Goal: Check status: Check status

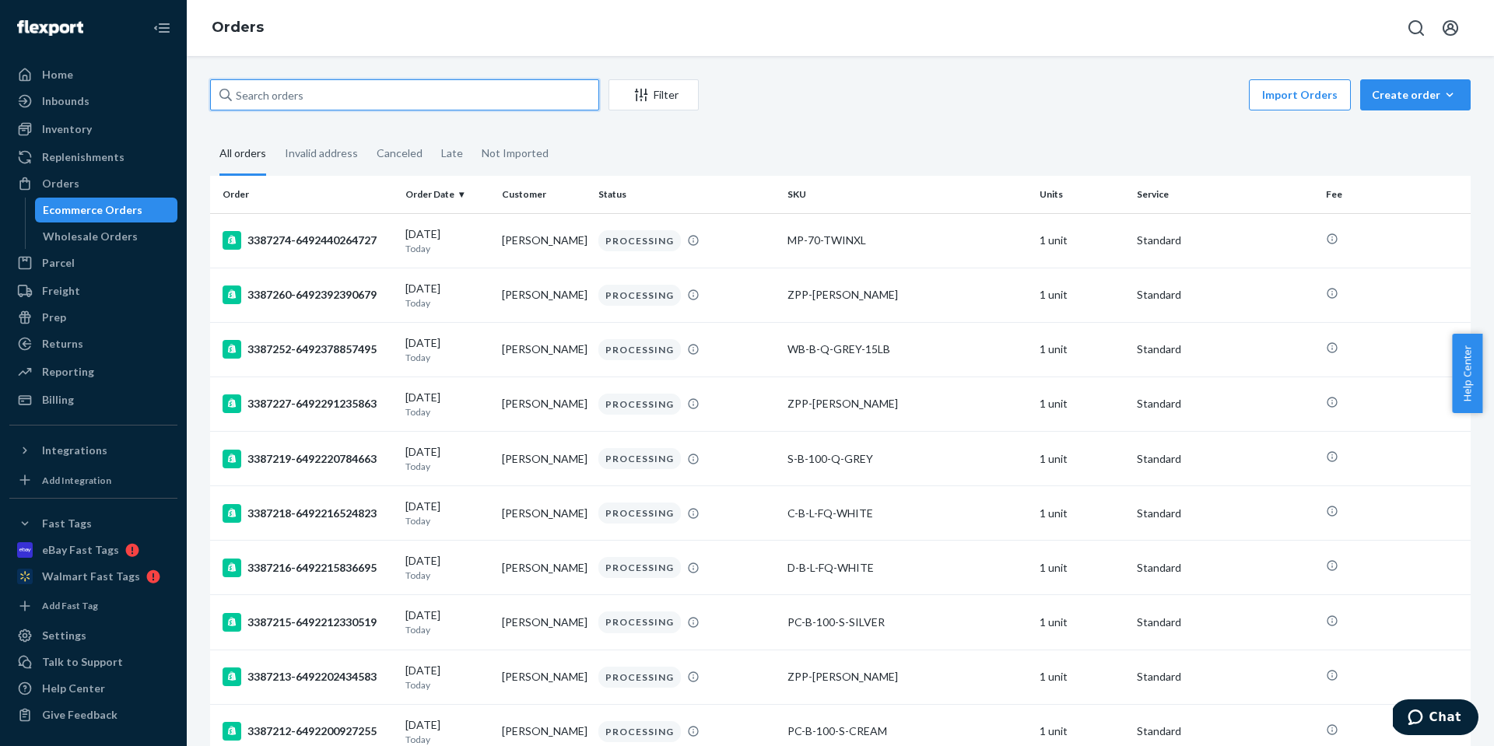
click at [366, 94] on input "text" at bounding box center [404, 94] width 389 height 31
click at [105, 135] on div "Inventory" at bounding box center [93, 129] width 165 height 22
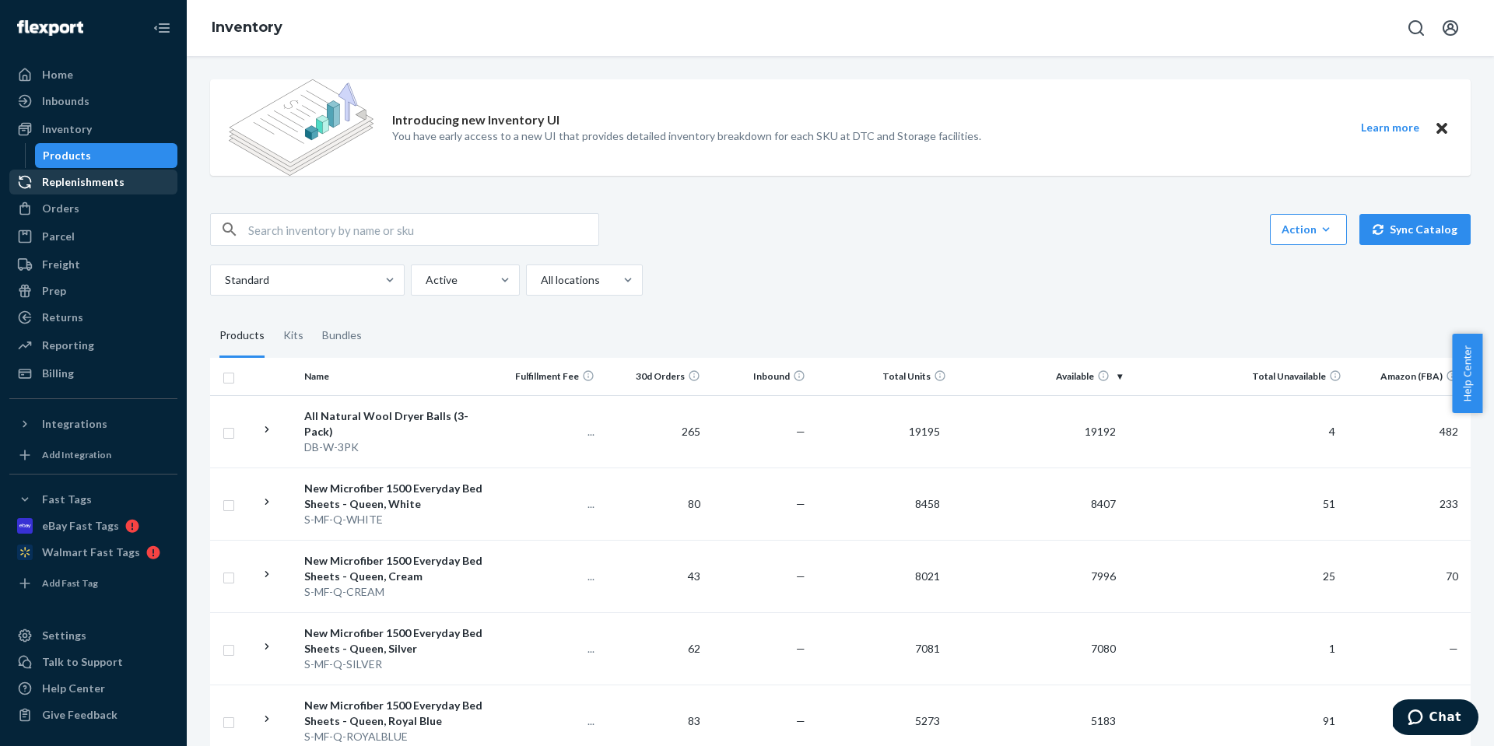
click at [152, 182] on div "Replenishments" at bounding box center [93, 182] width 165 height 22
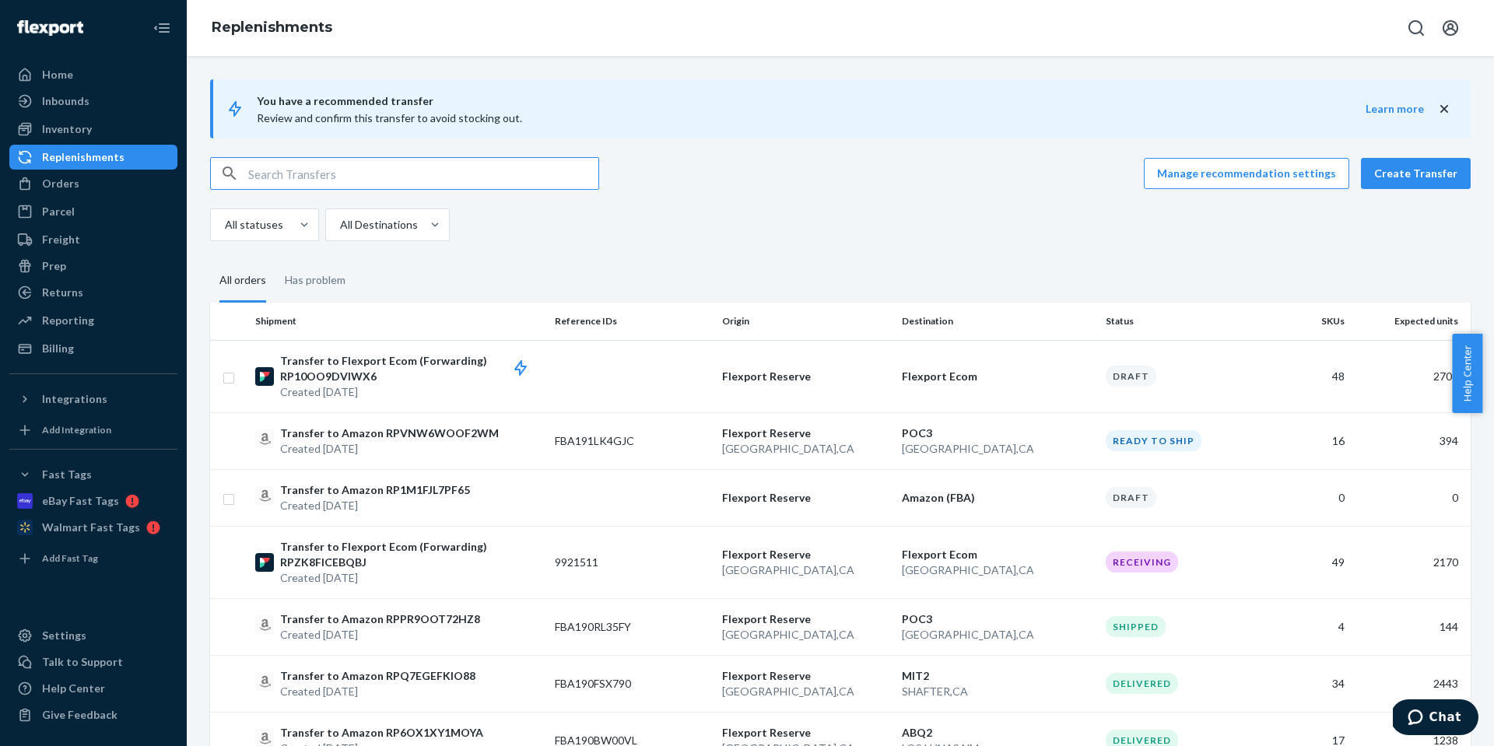
click at [365, 168] on input "text" at bounding box center [423, 173] width 350 height 31
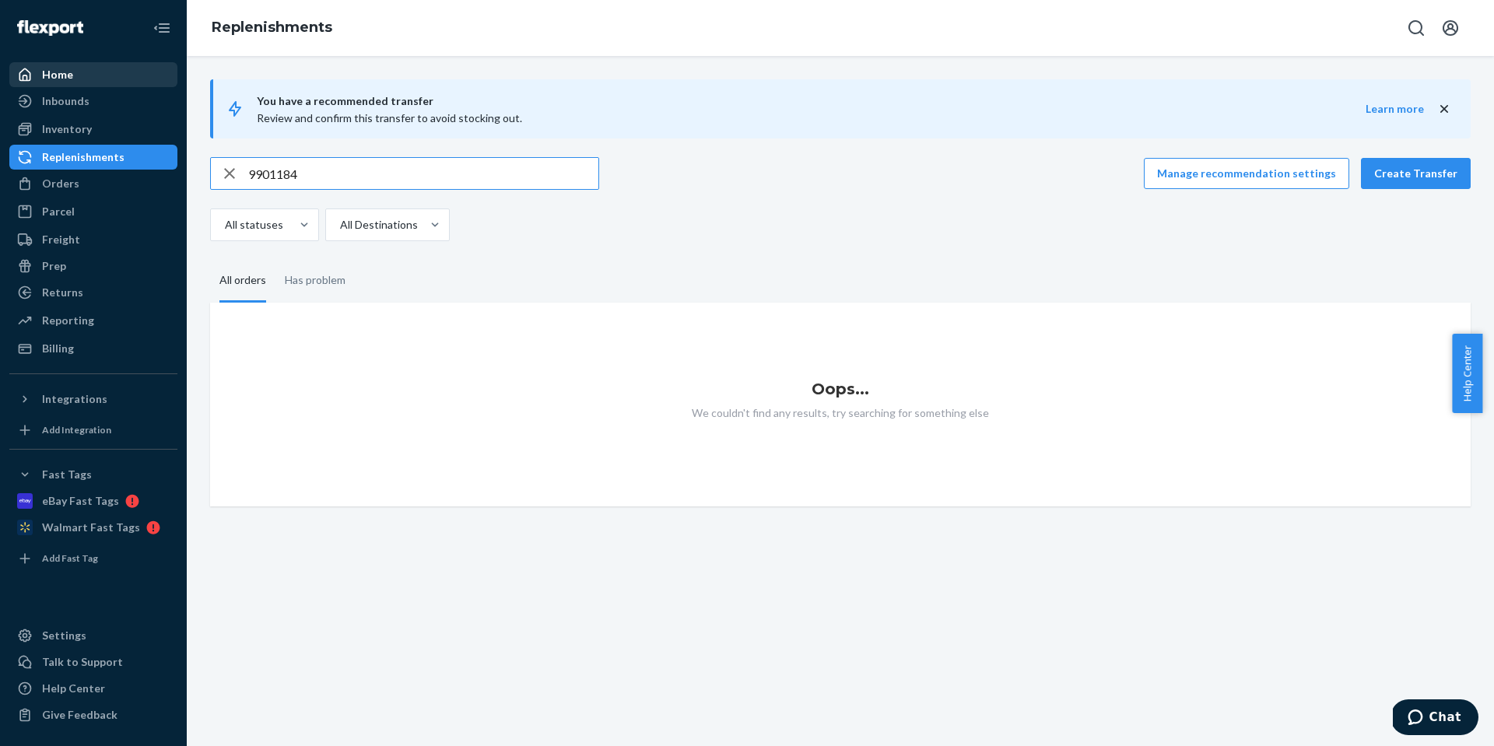
type input "9901184"
click at [107, 71] on div "Home" at bounding box center [93, 75] width 165 height 22
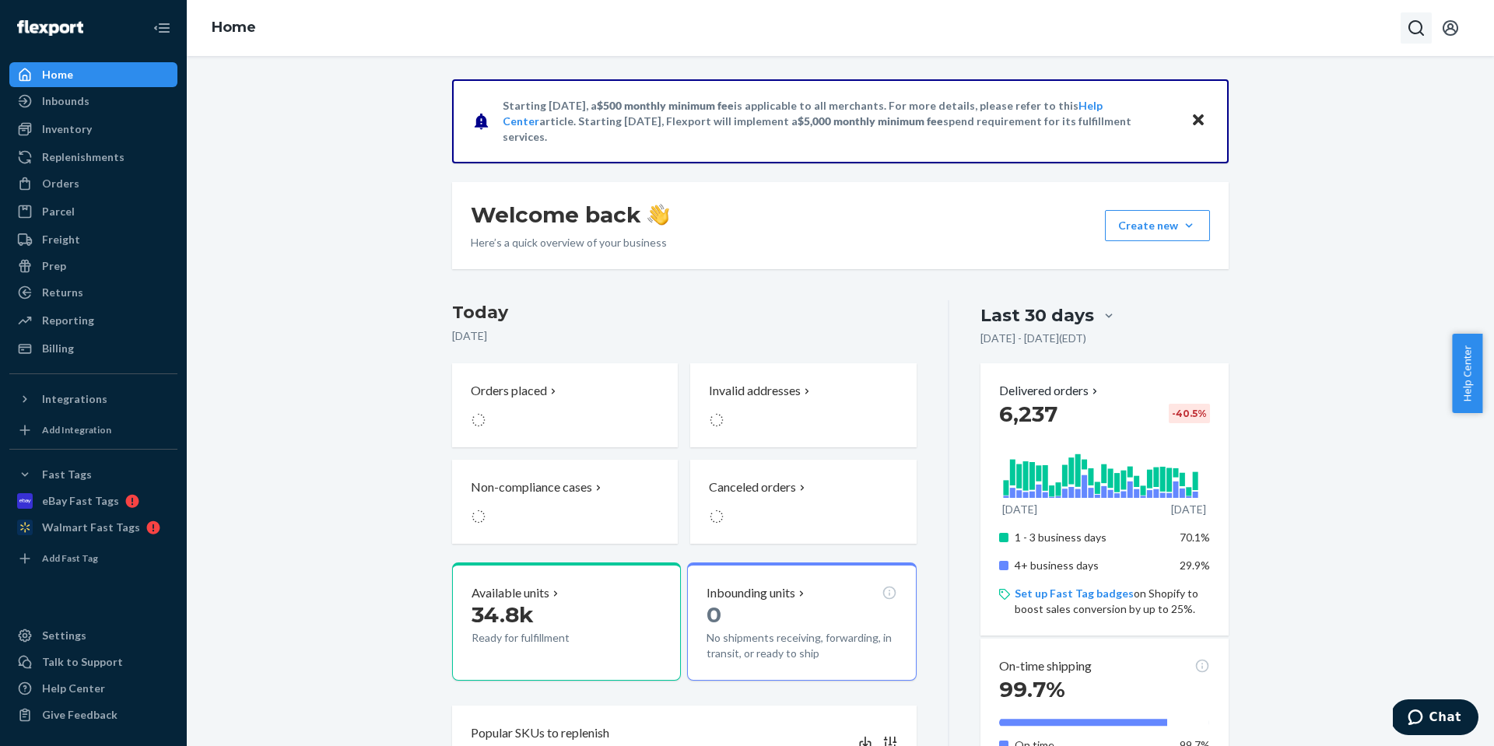
click at [1429, 24] on button "Open Search Box" at bounding box center [1416, 27] width 31 height 31
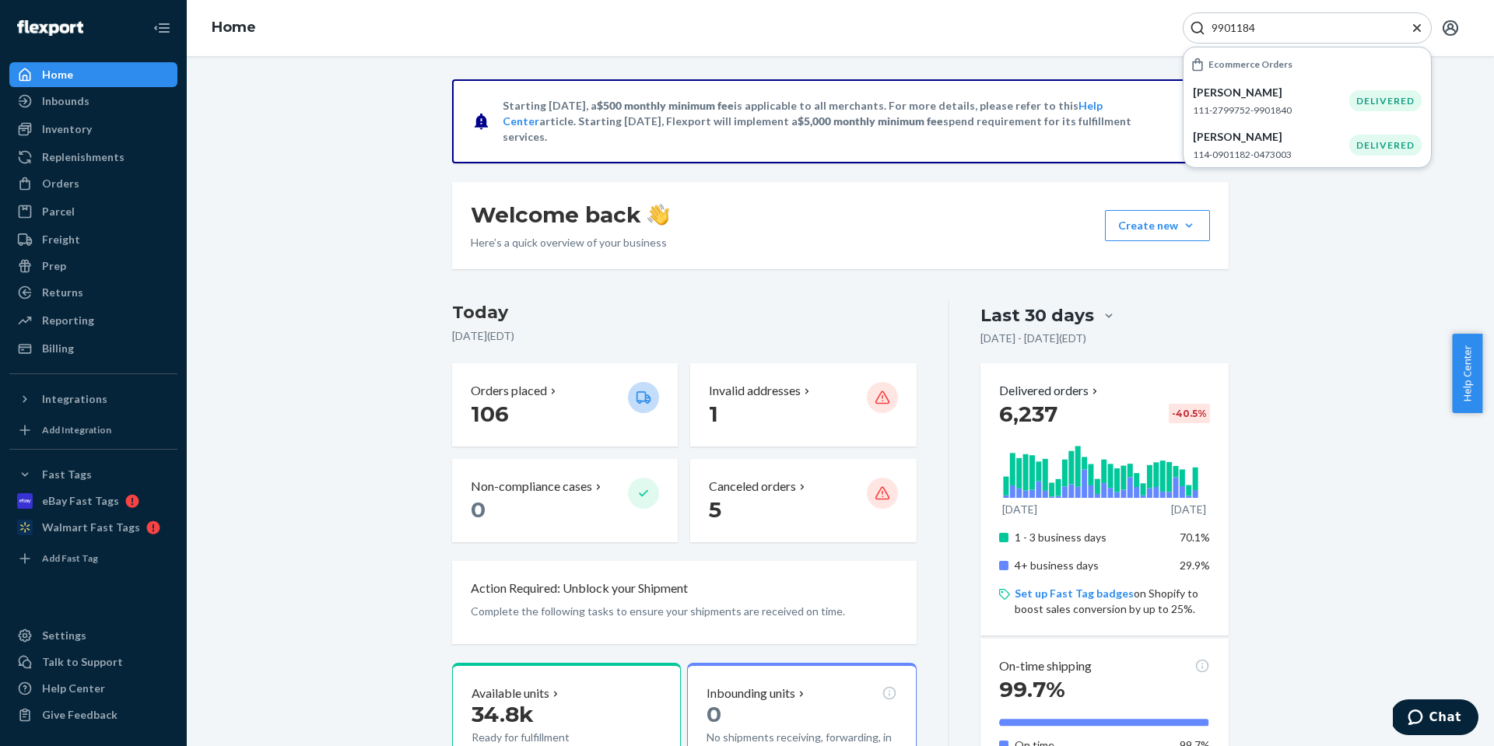
click at [1261, 33] on input "9901184" at bounding box center [1300, 28] width 191 height 16
click at [1280, 25] on input "9901184" at bounding box center [1300, 28] width 191 height 16
paste input "889142"
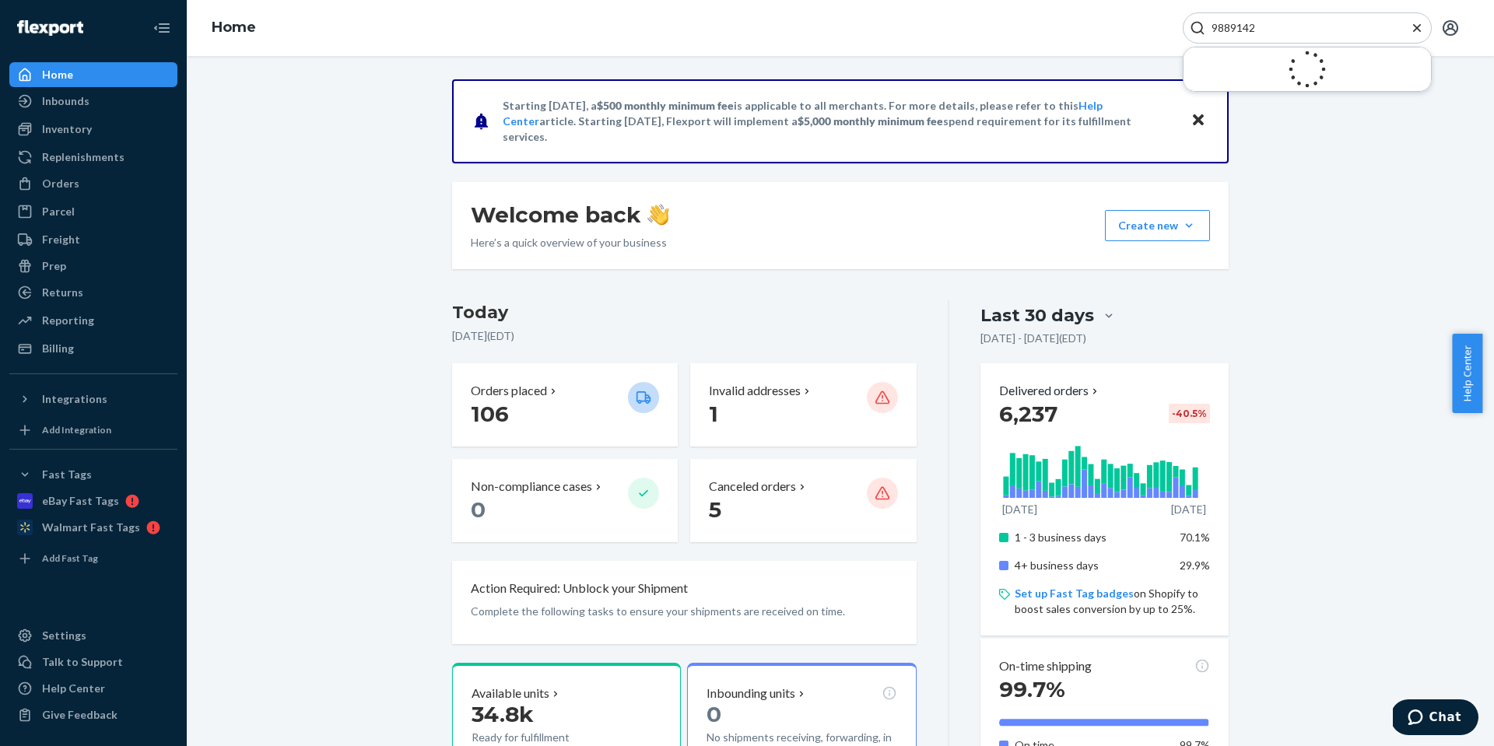
type input "9889142"
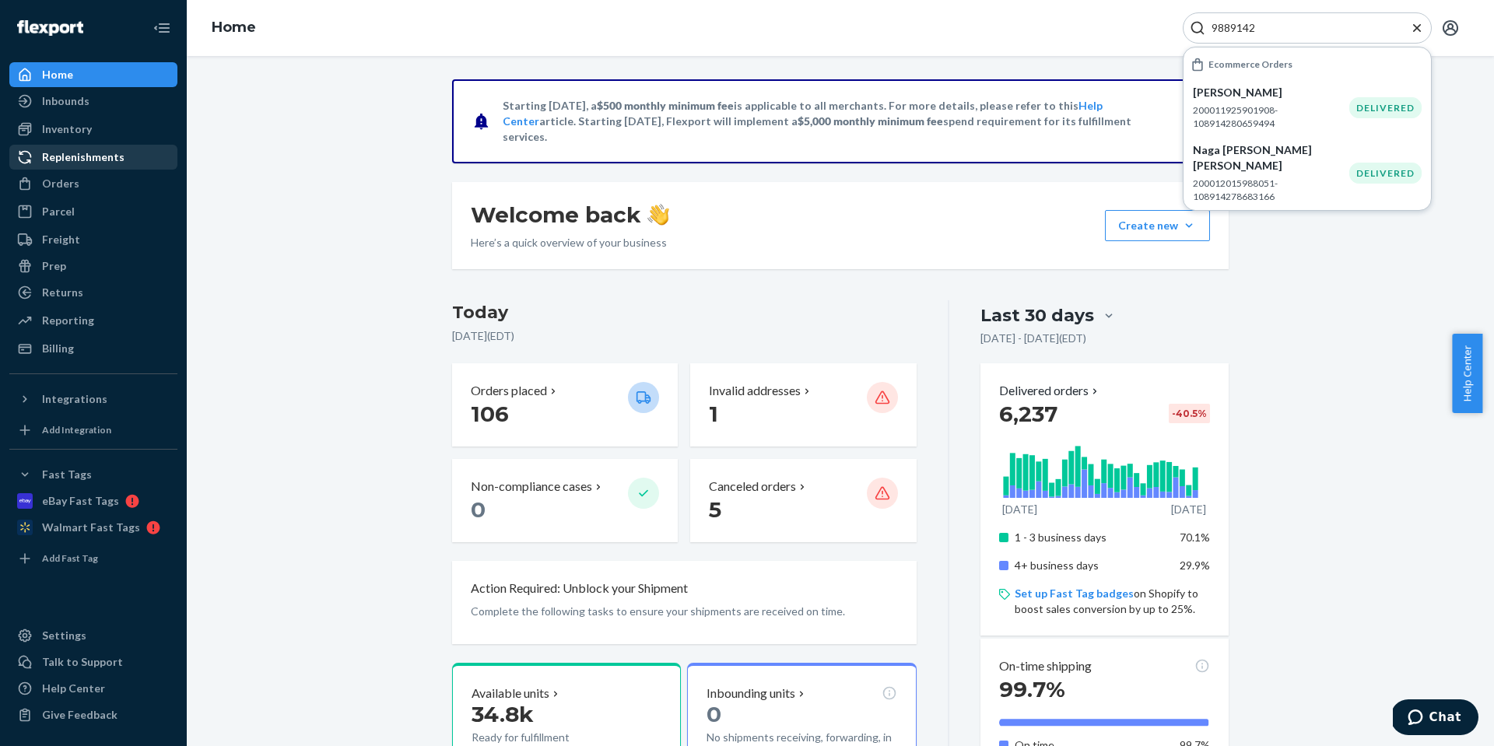
click at [135, 156] on div "Replenishments" at bounding box center [93, 157] width 165 height 22
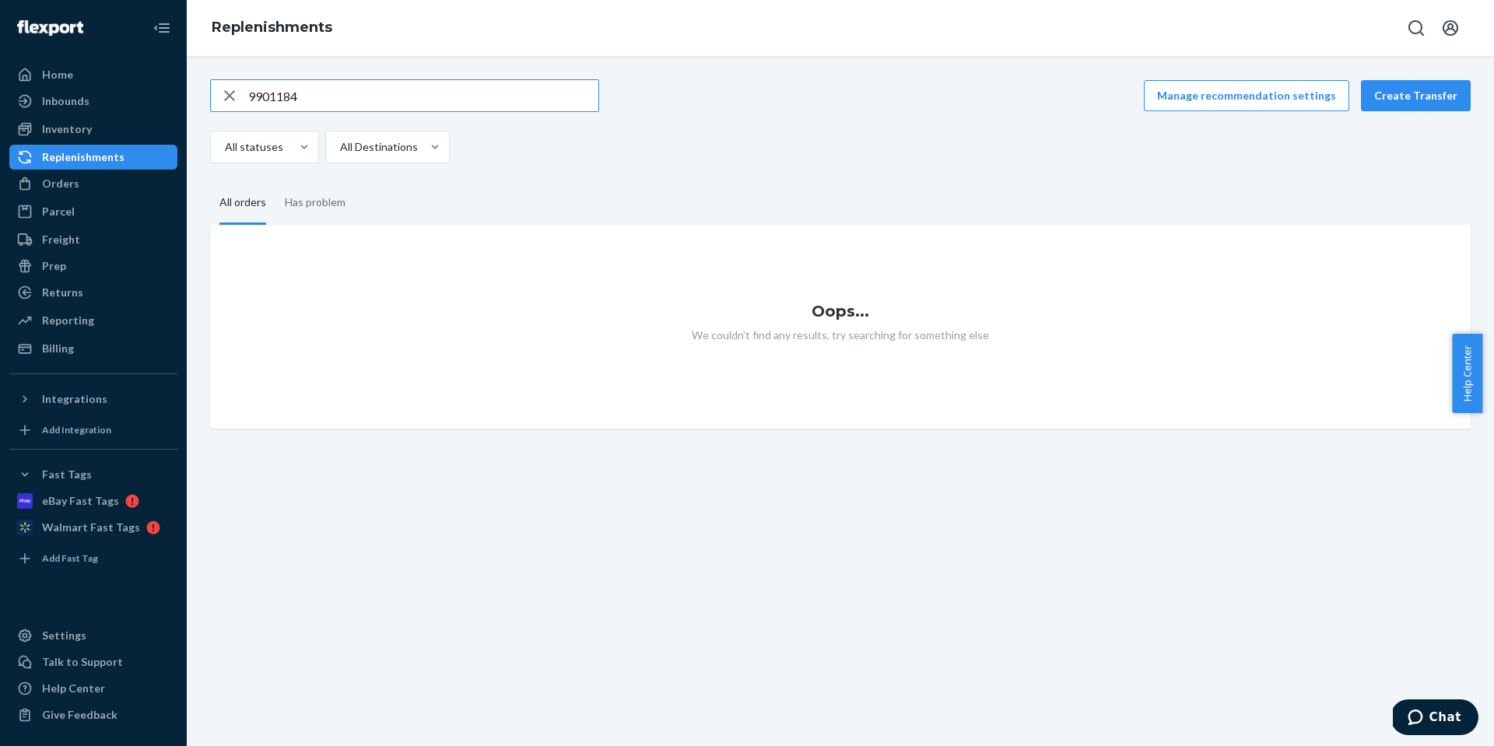
click at [396, 107] on input "9901184" at bounding box center [423, 95] width 350 height 31
type input "9889142"
click at [82, 128] on div "Inventory" at bounding box center [67, 129] width 50 height 16
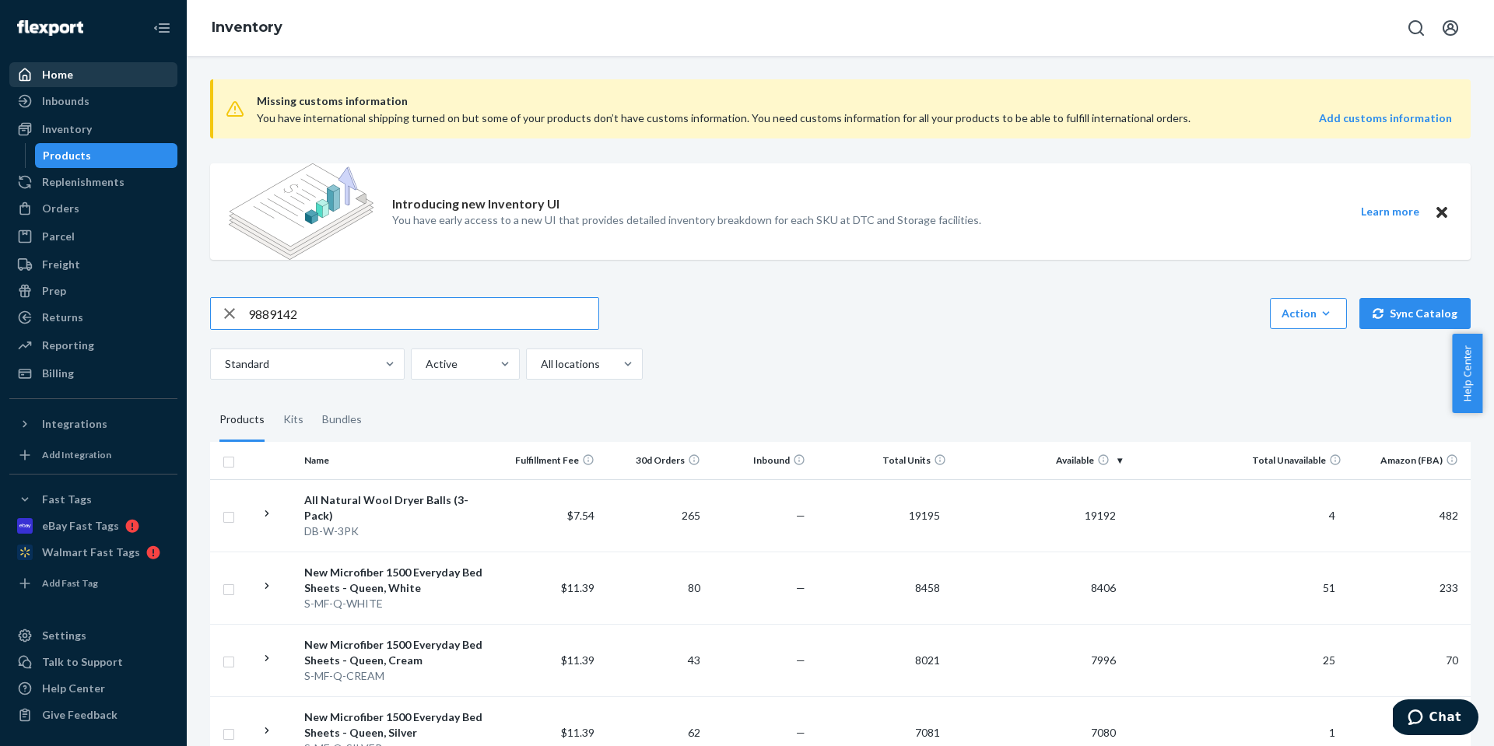
type input "9889142"
click at [71, 77] on div "Home" at bounding box center [57, 75] width 31 height 16
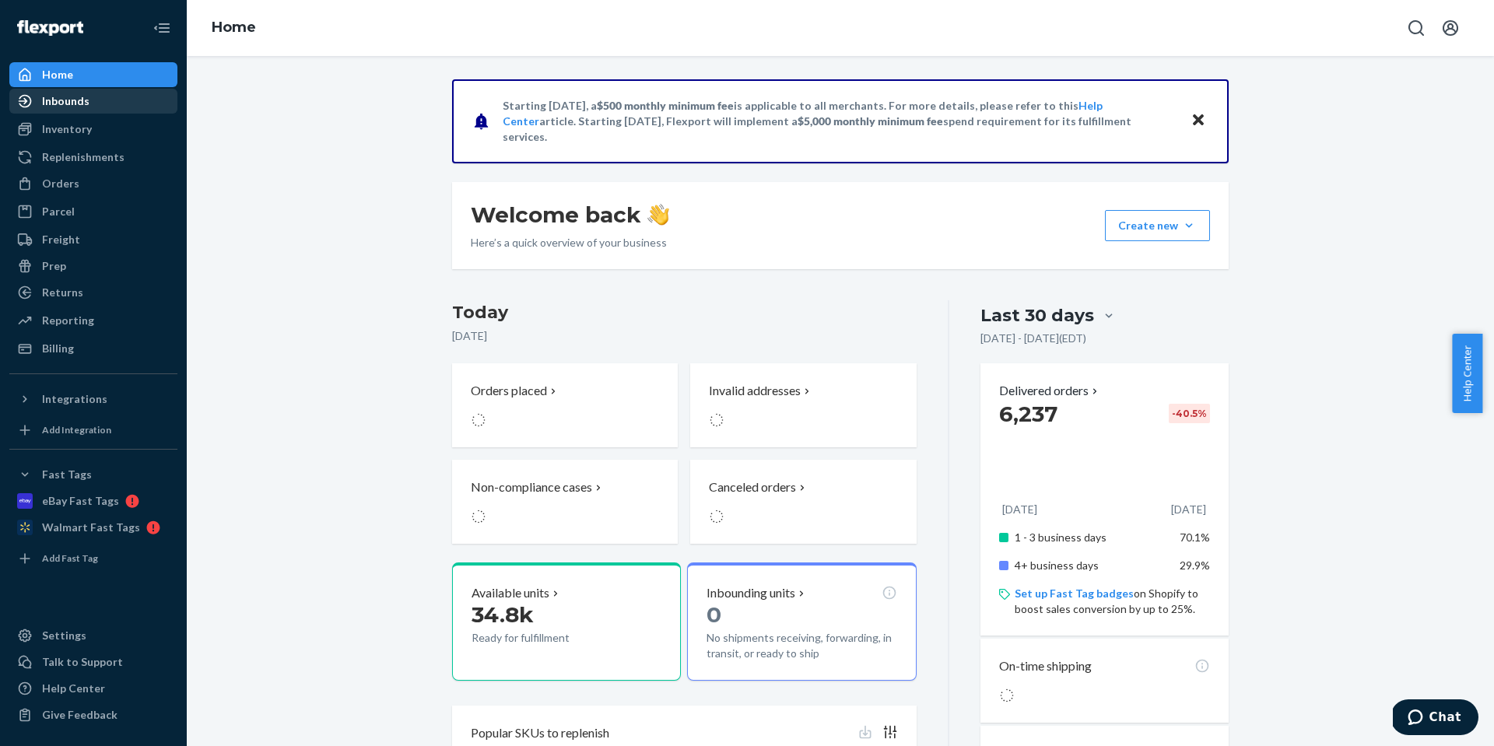
click at [69, 102] on div "Inbounds" at bounding box center [65, 101] width 47 height 16
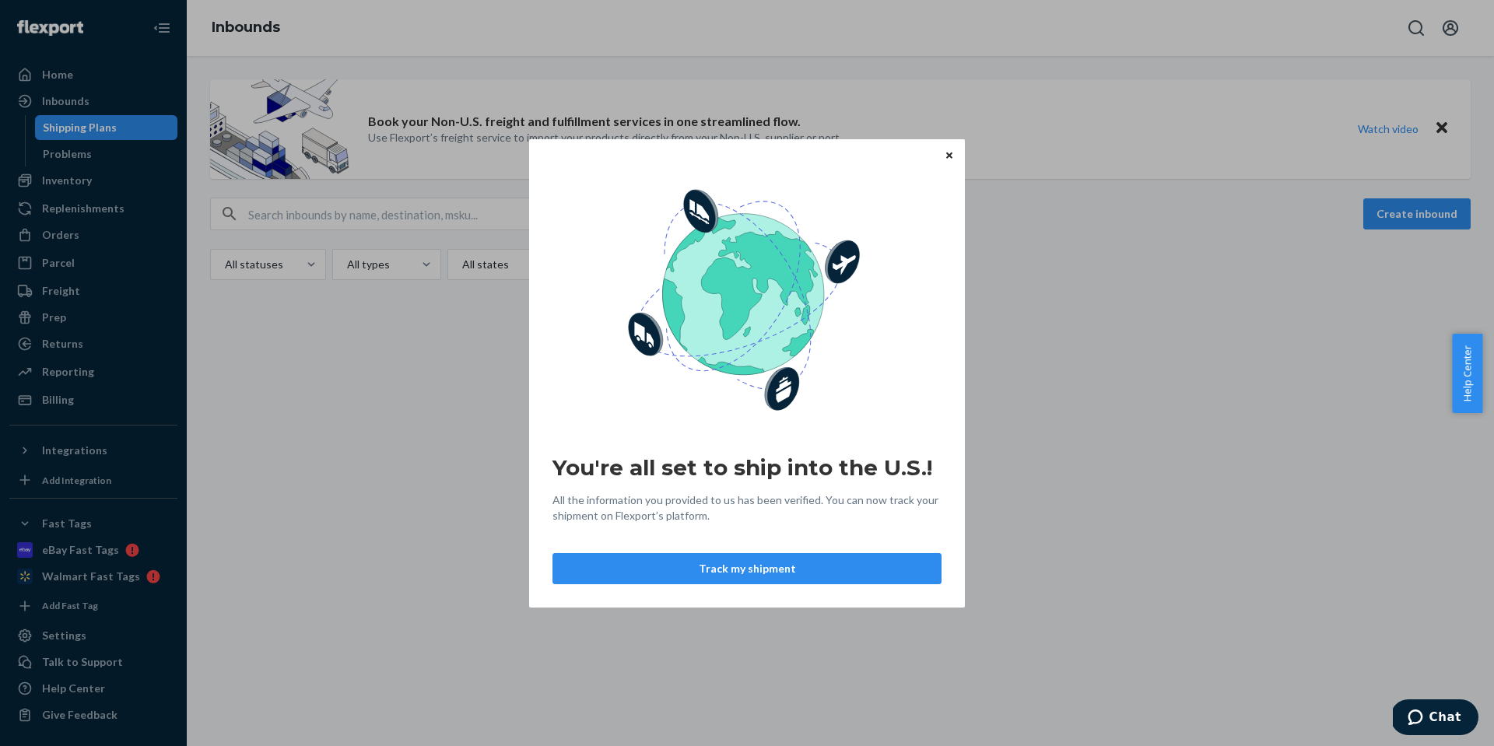
click at [950, 156] on icon "Close" at bounding box center [949, 155] width 6 height 9
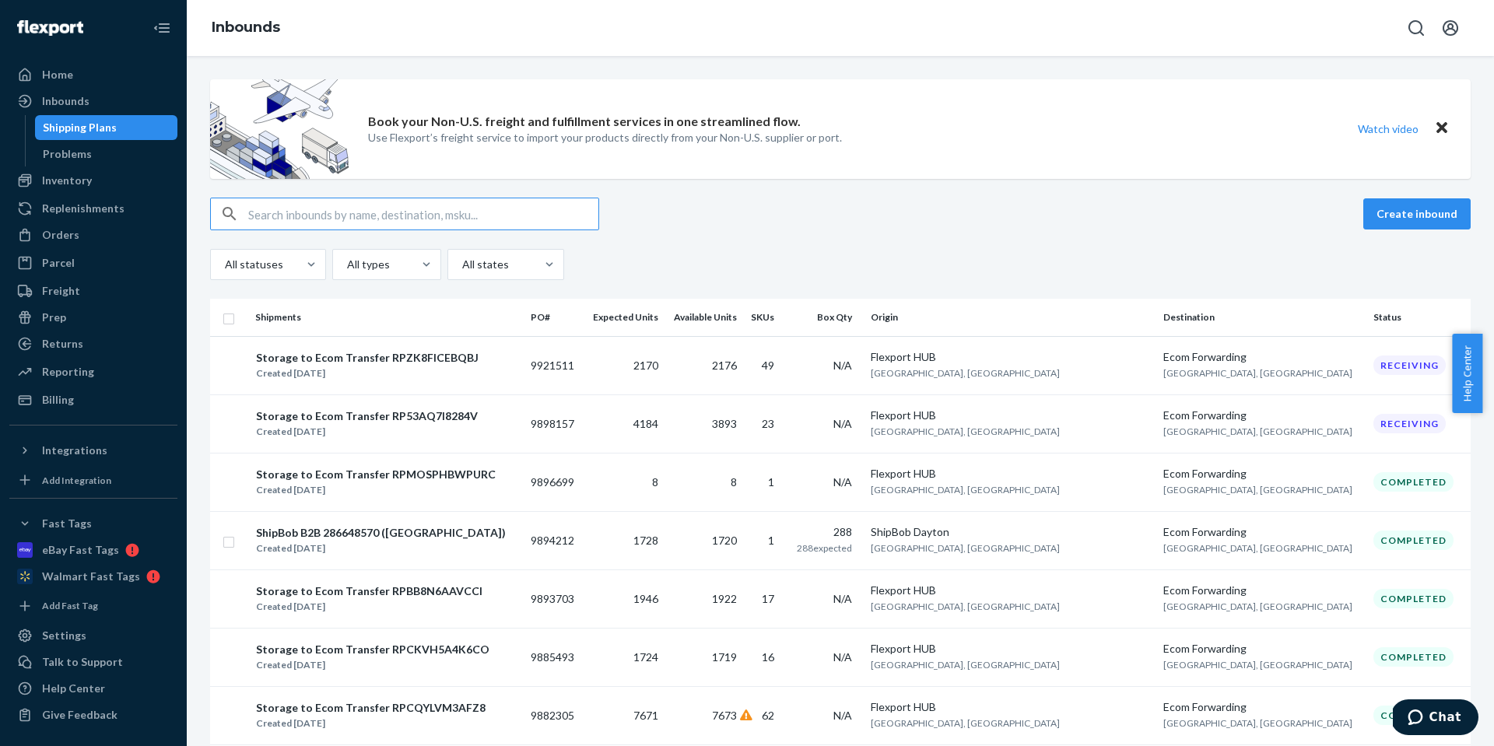
paste input "9889142"
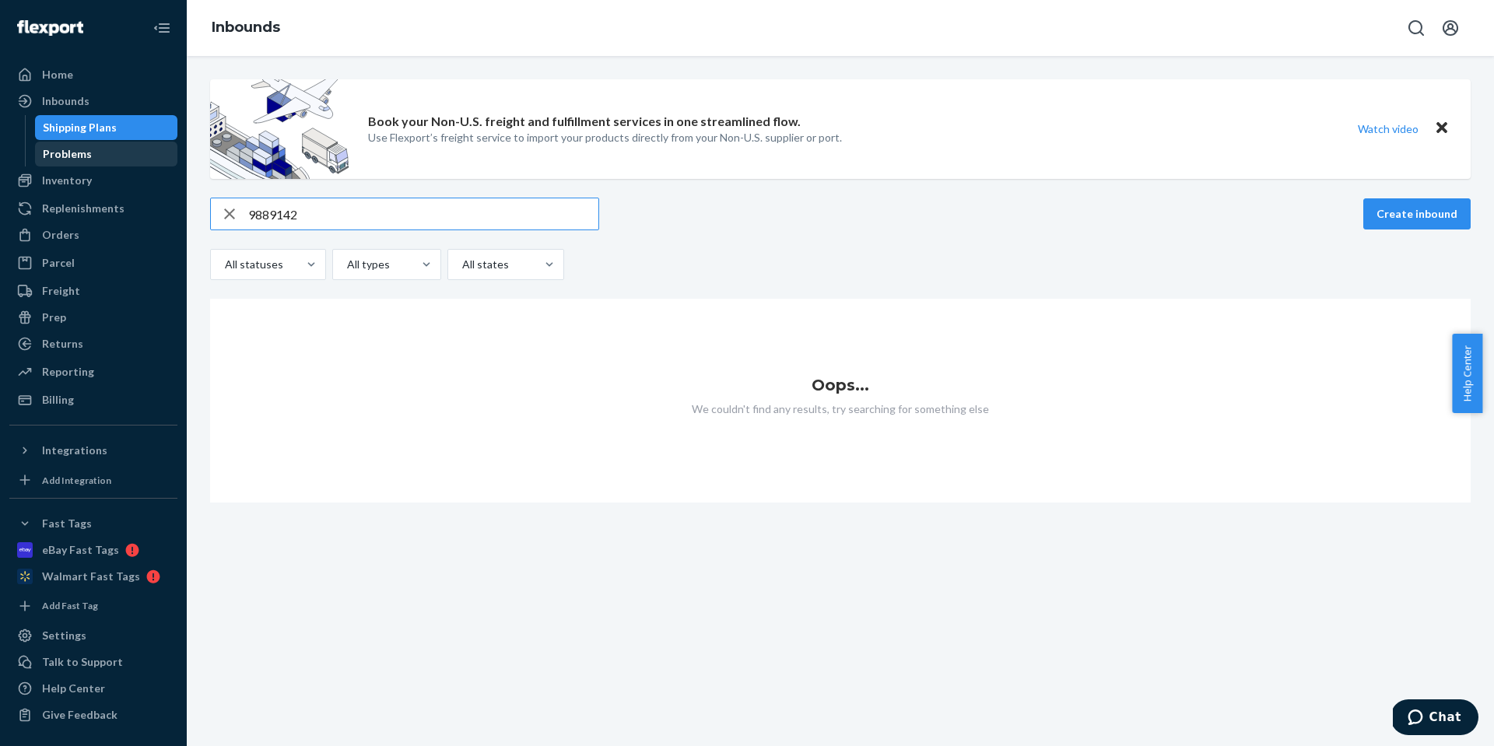
type input "9889142"
click at [96, 149] on div "Problems" at bounding box center [107, 154] width 140 height 22
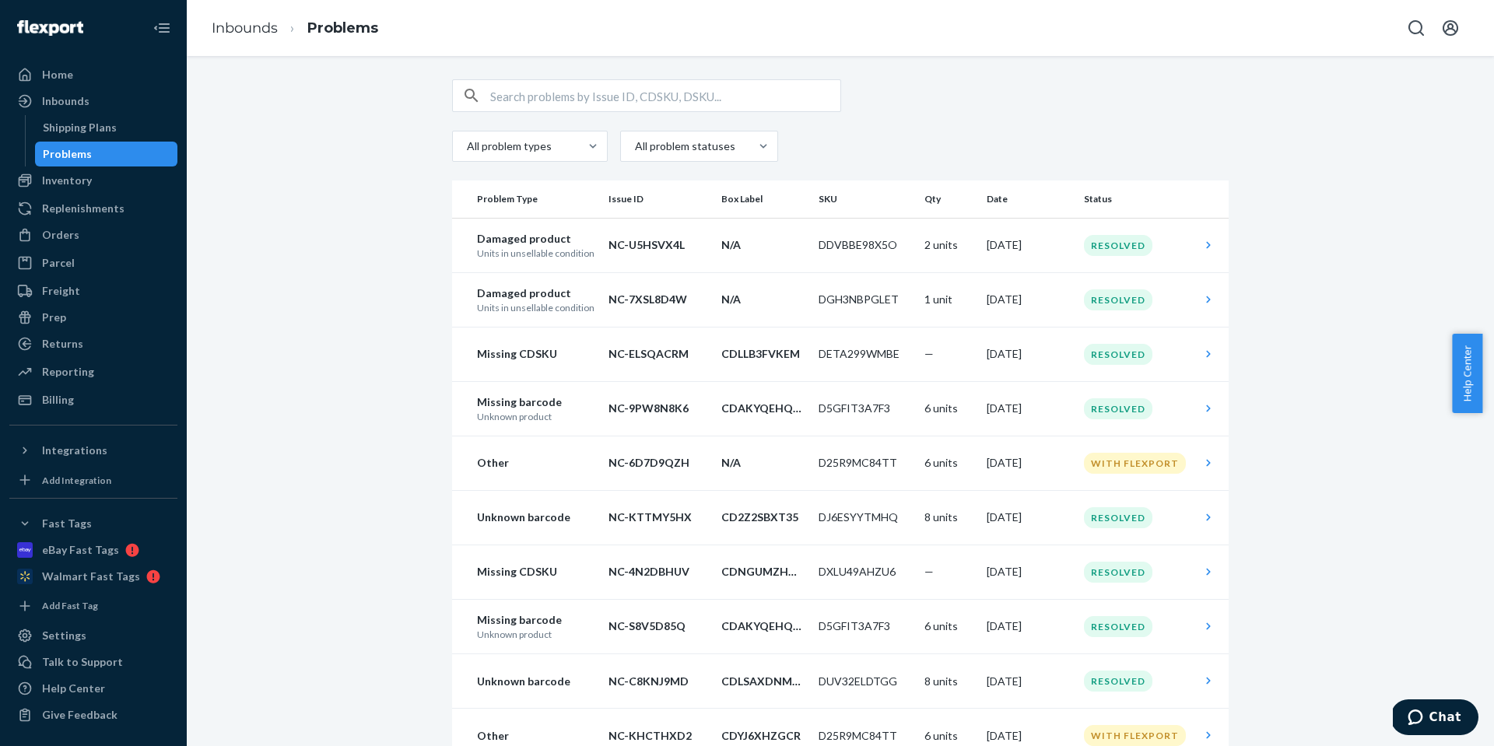
click at [98, 194] on div "Inventory Products" at bounding box center [93, 181] width 168 height 26
click at [107, 181] on div "Inventory" at bounding box center [93, 181] width 165 height 22
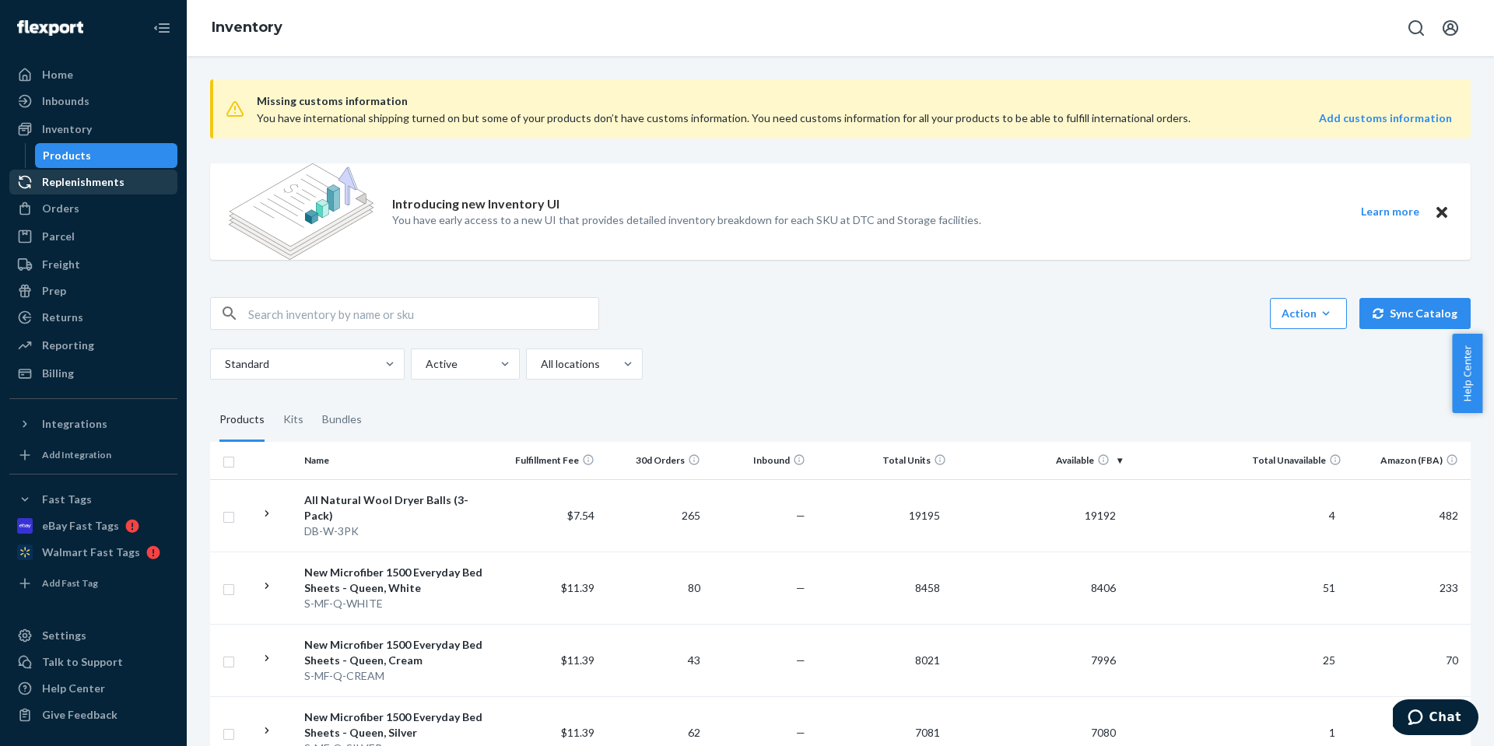
click at [93, 184] on div "Replenishments" at bounding box center [83, 182] width 82 height 16
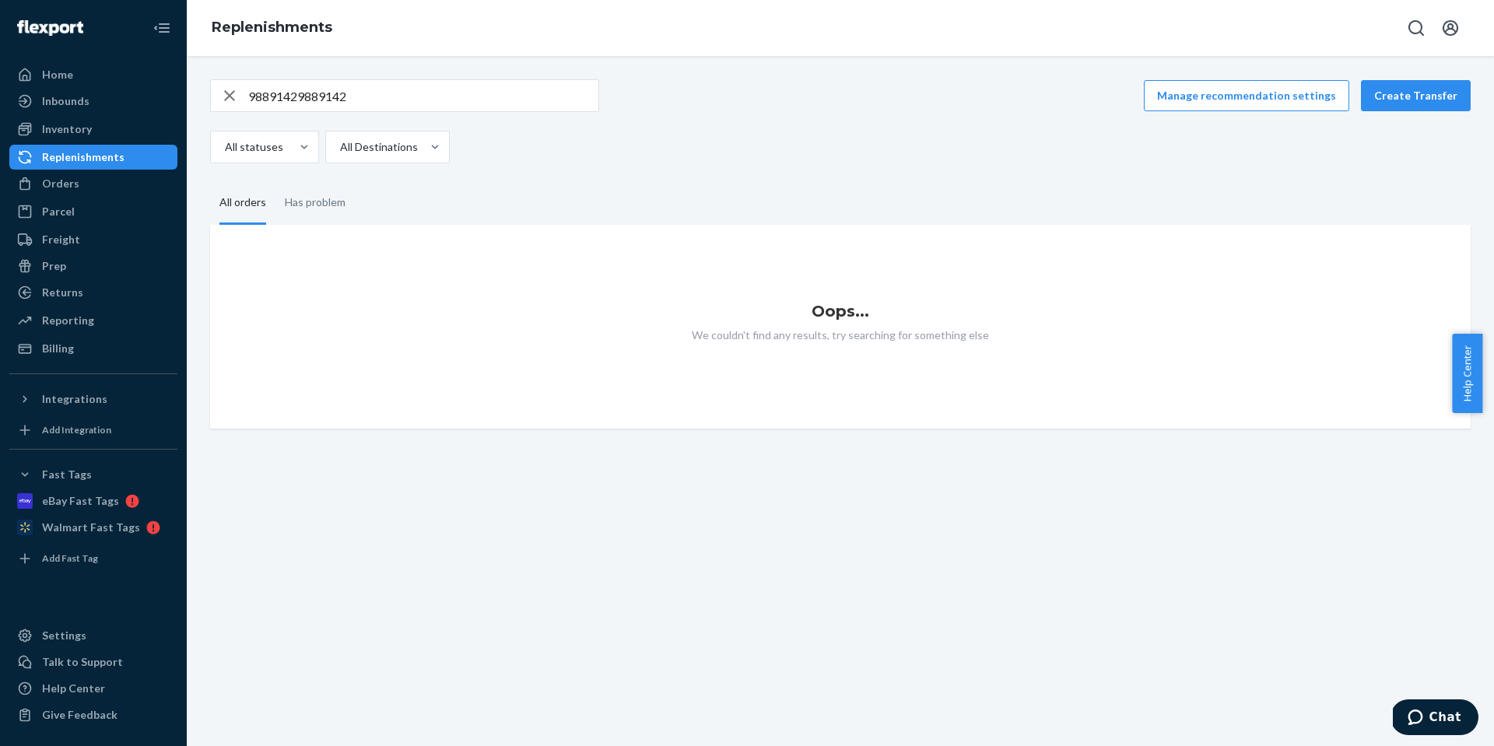
click at [310, 124] on div "98891429889142 Manage recommendation settings Create Transfer All statuses All …" at bounding box center [840, 121] width 1261 height 84
click at [328, 98] on input "98891429889142" at bounding box center [423, 95] width 350 height 31
paste input "text"
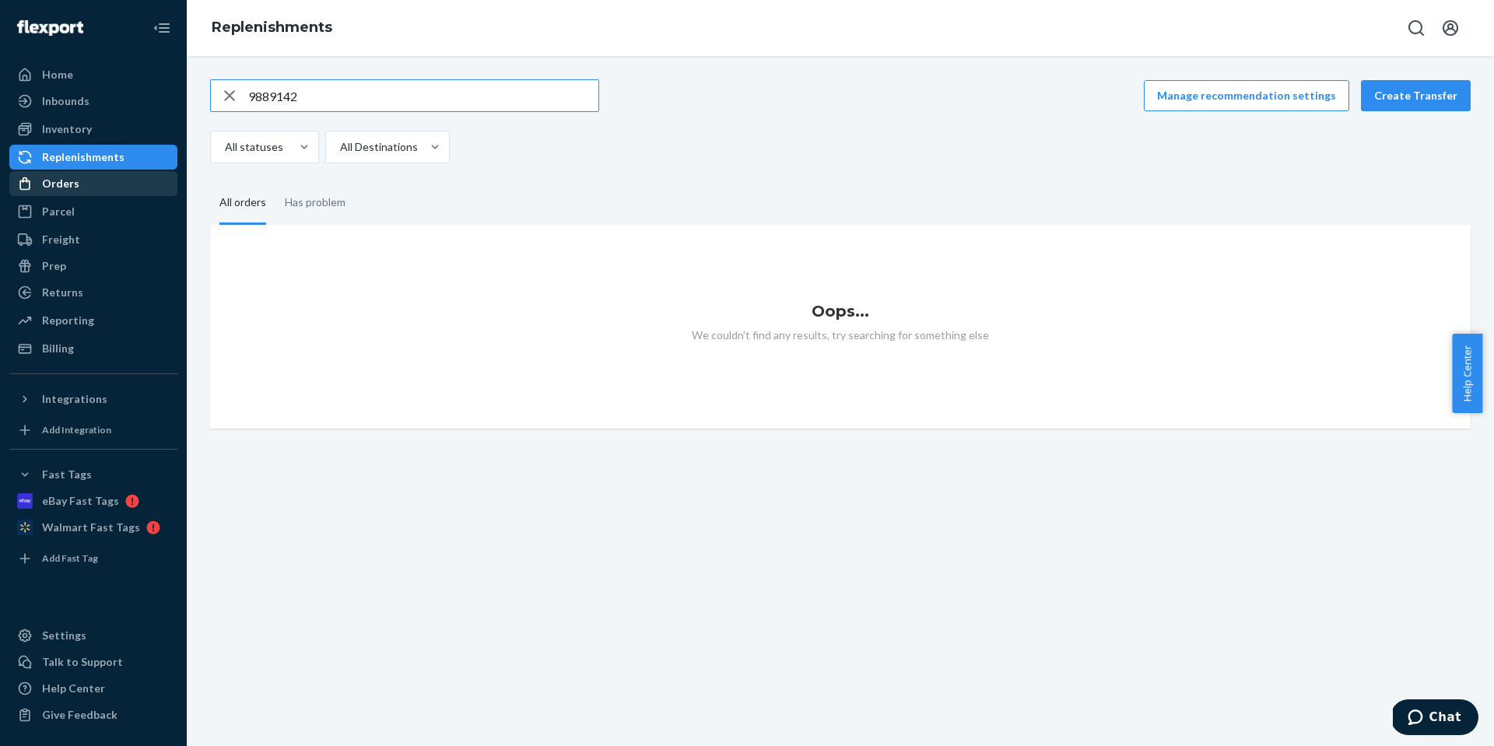
type input "9889142"
click at [86, 173] on div "Orders" at bounding box center [93, 184] width 165 height 22
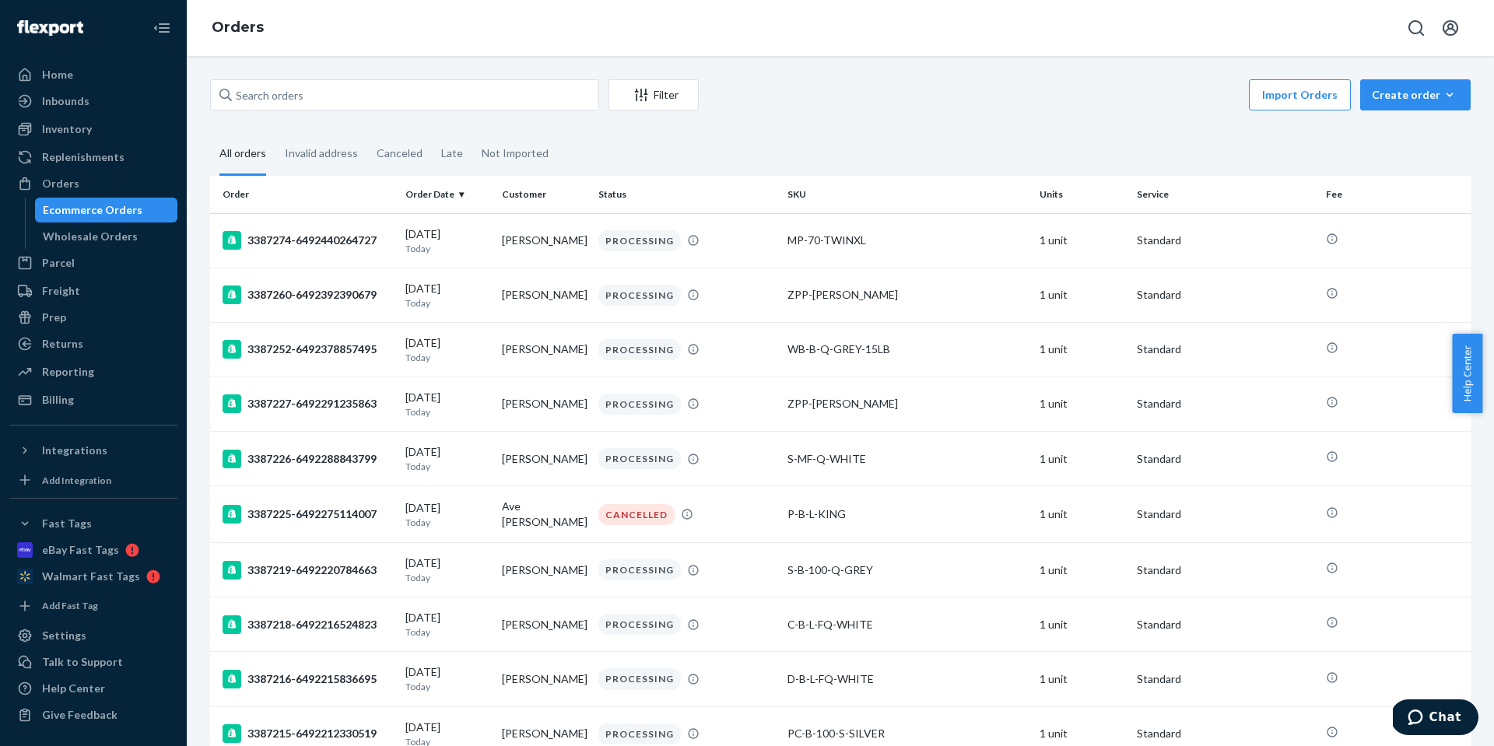
click at [294, 111] on div "Filter Import Orders Create order Ecommerce order Removal order" at bounding box center [840, 96] width 1261 height 35
click at [300, 101] on input "text" at bounding box center [404, 94] width 389 height 31
paste input "9889142"
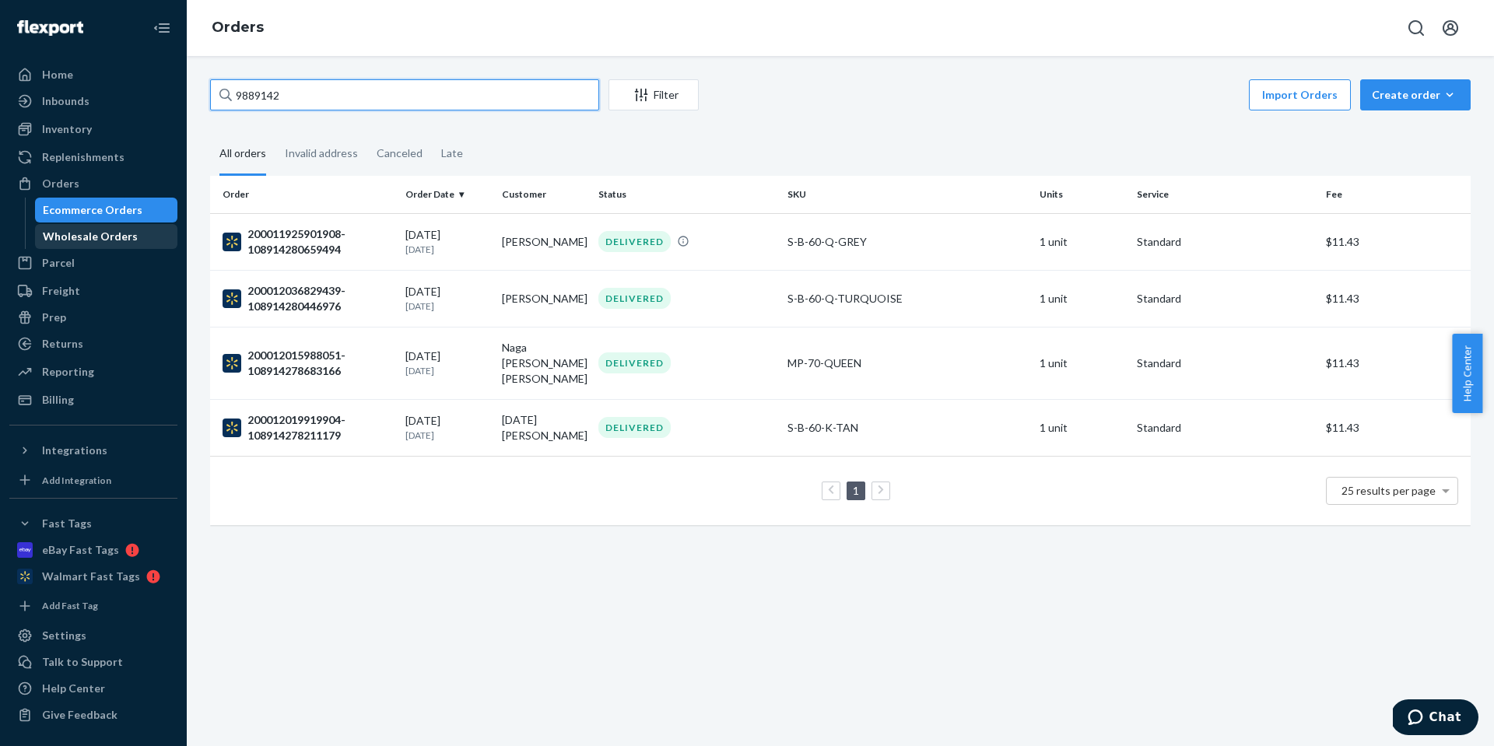
type input "9889142"
click at [84, 242] on div "Wholesale Orders" at bounding box center [90, 237] width 95 height 16
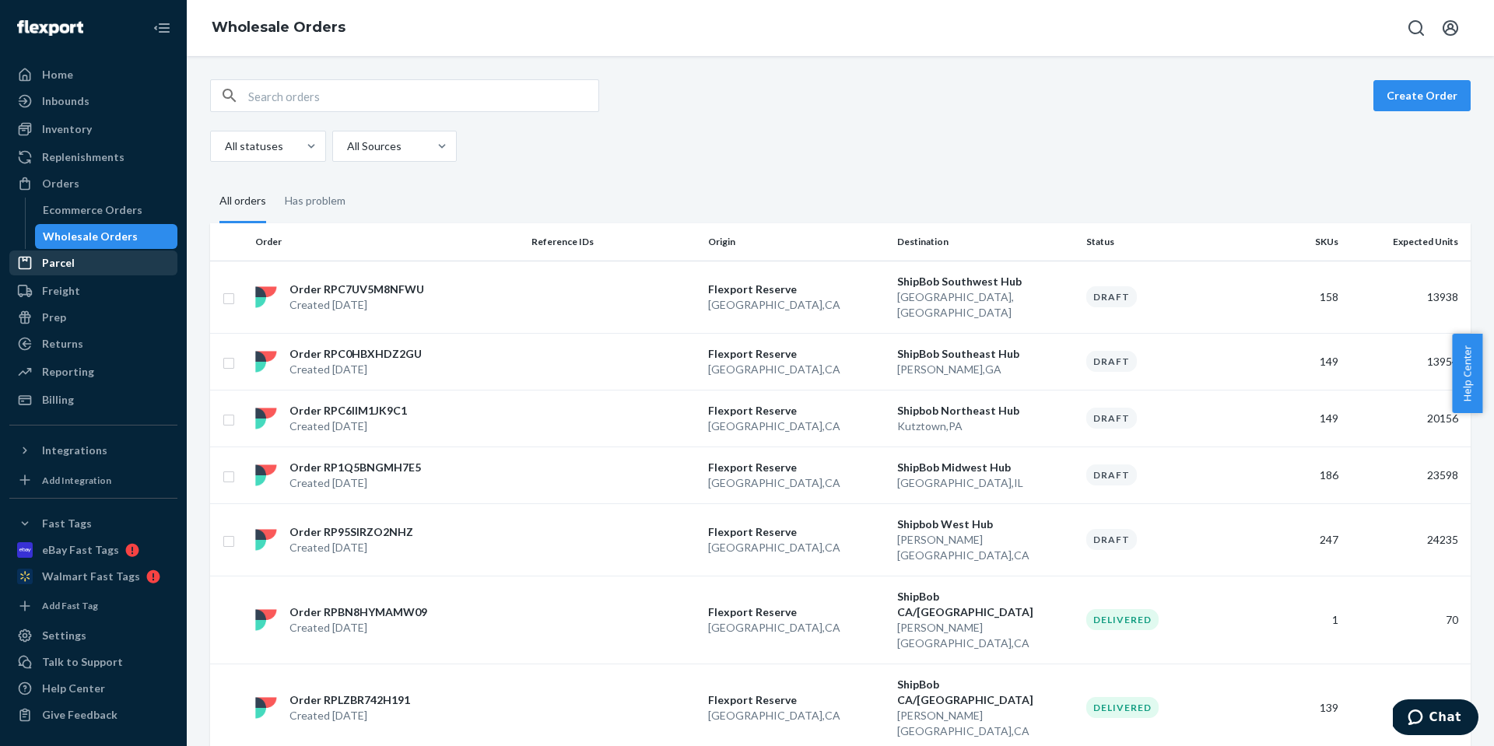
click at [106, 266] on div "Parcel" at bounding box center [93, 263] width 165 height 22
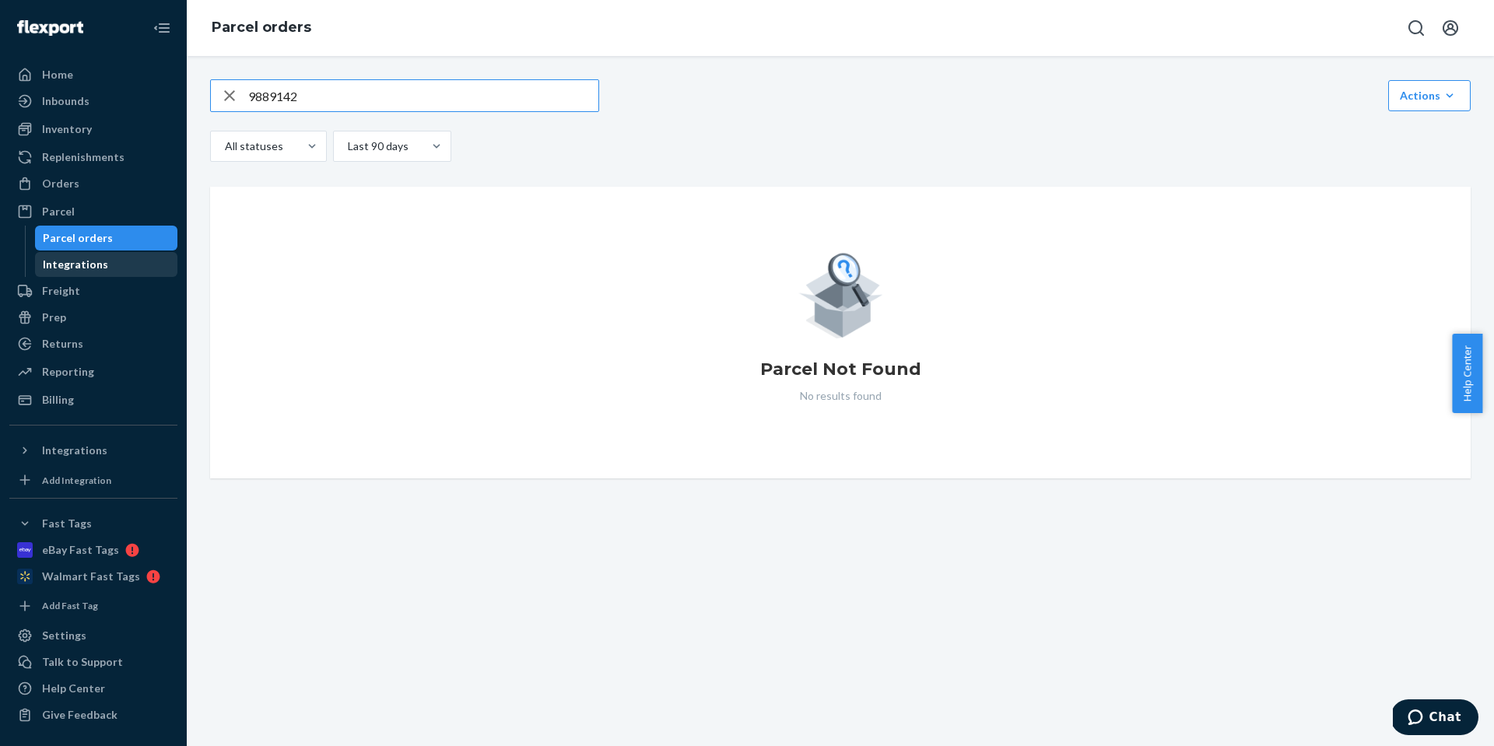
type input "9889142"
click at [121, 255] on div "Integrations" at bounding box center [107, 265] width 140 height 22
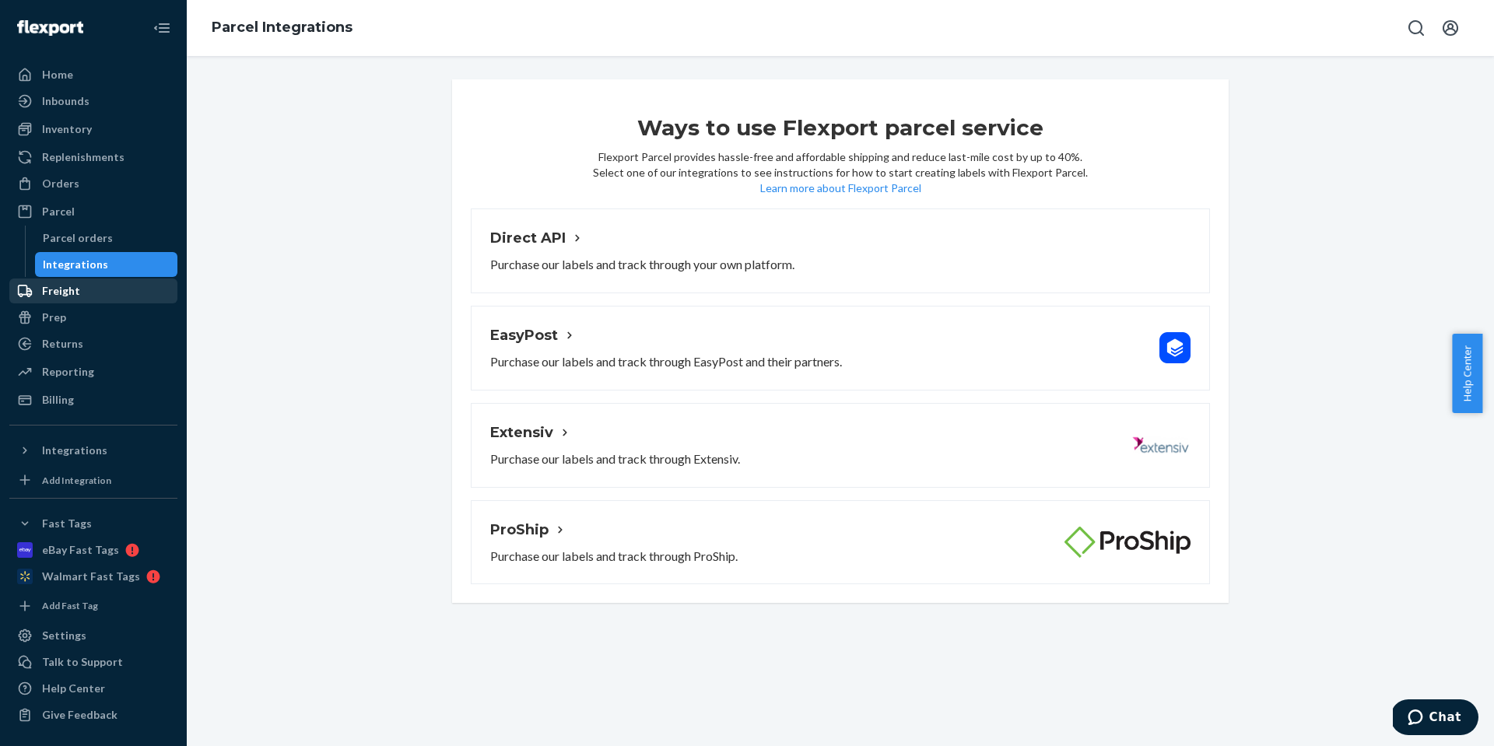
click at [113, 288] on div "Freight" at bounding box center [93, 291] width 165 height 22
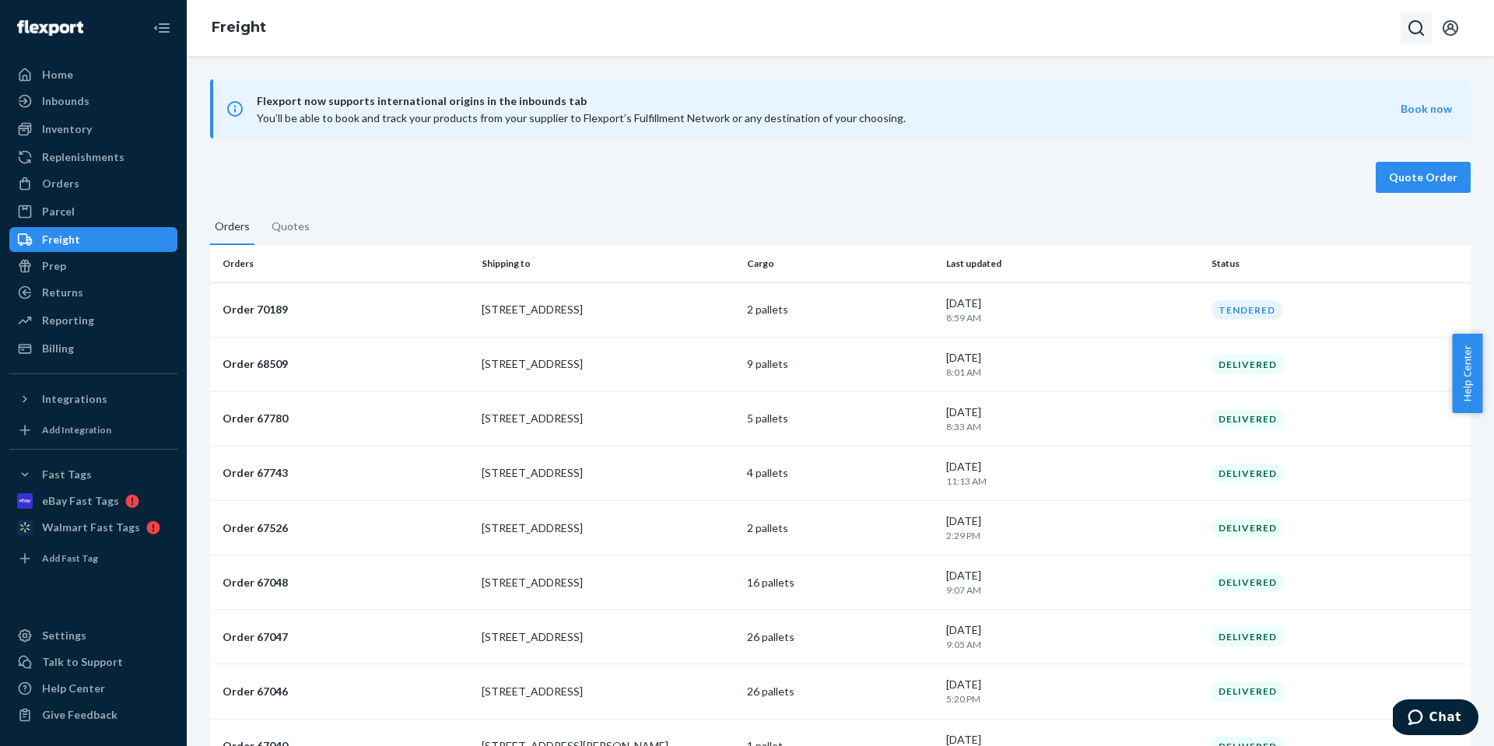
click at [1408, 15] on button "Open Search Box" at bounding box center [1416, 27] width 31 height 31
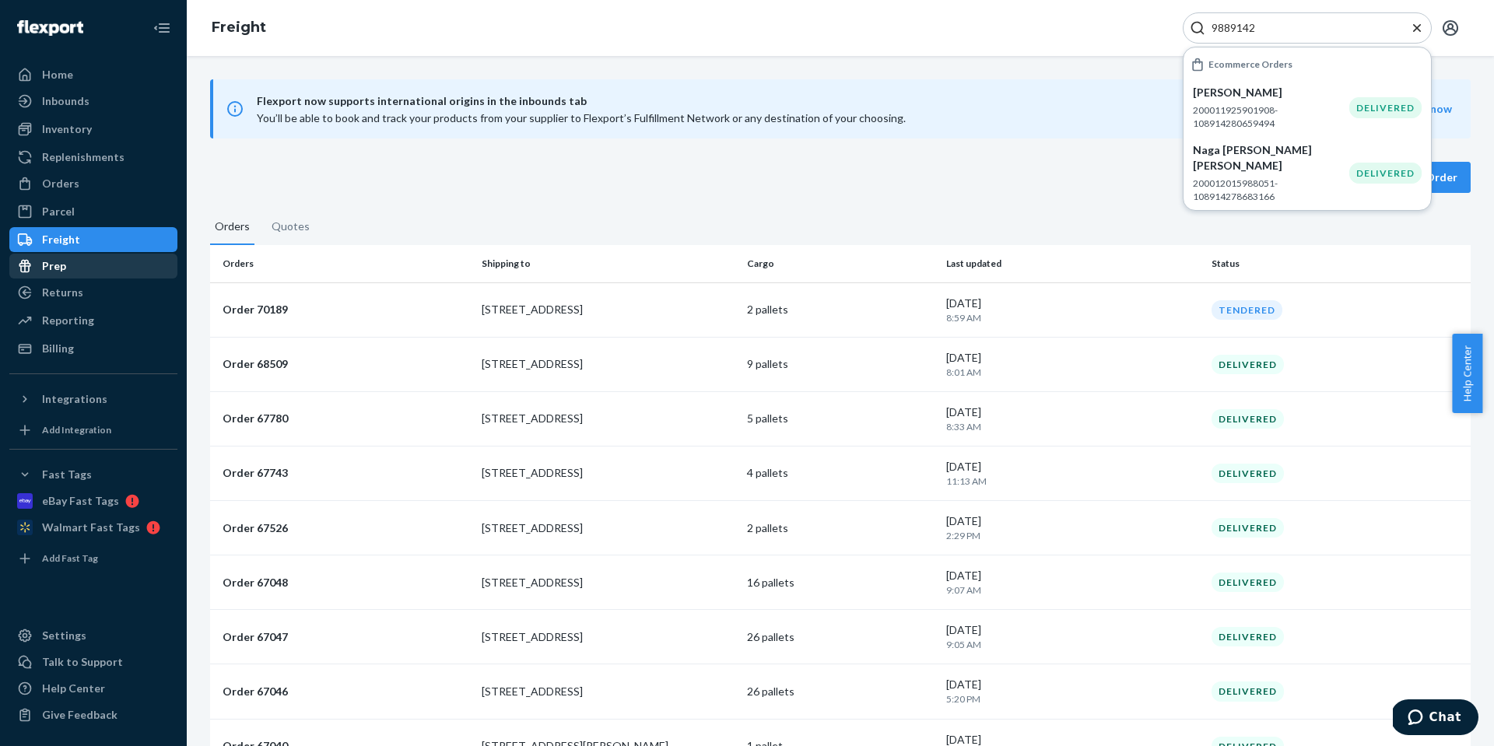
type input "9889142"
click at [107, 270] on div "Prep" at bounding box center [93, 266] width 165 height 22
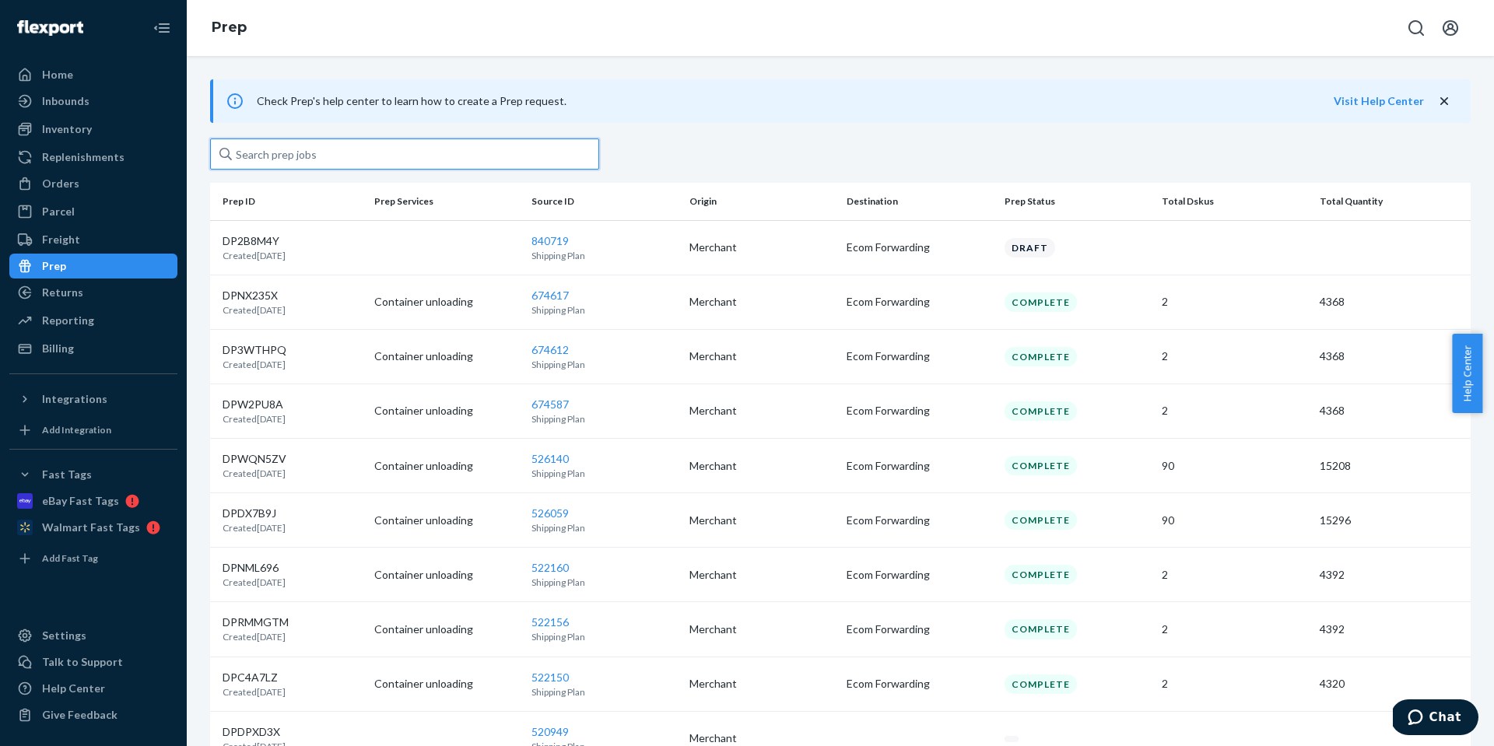
click at [317, 163] on input "text" at bounding box center [404, 154] width 389 height 31
paste input "9889142"
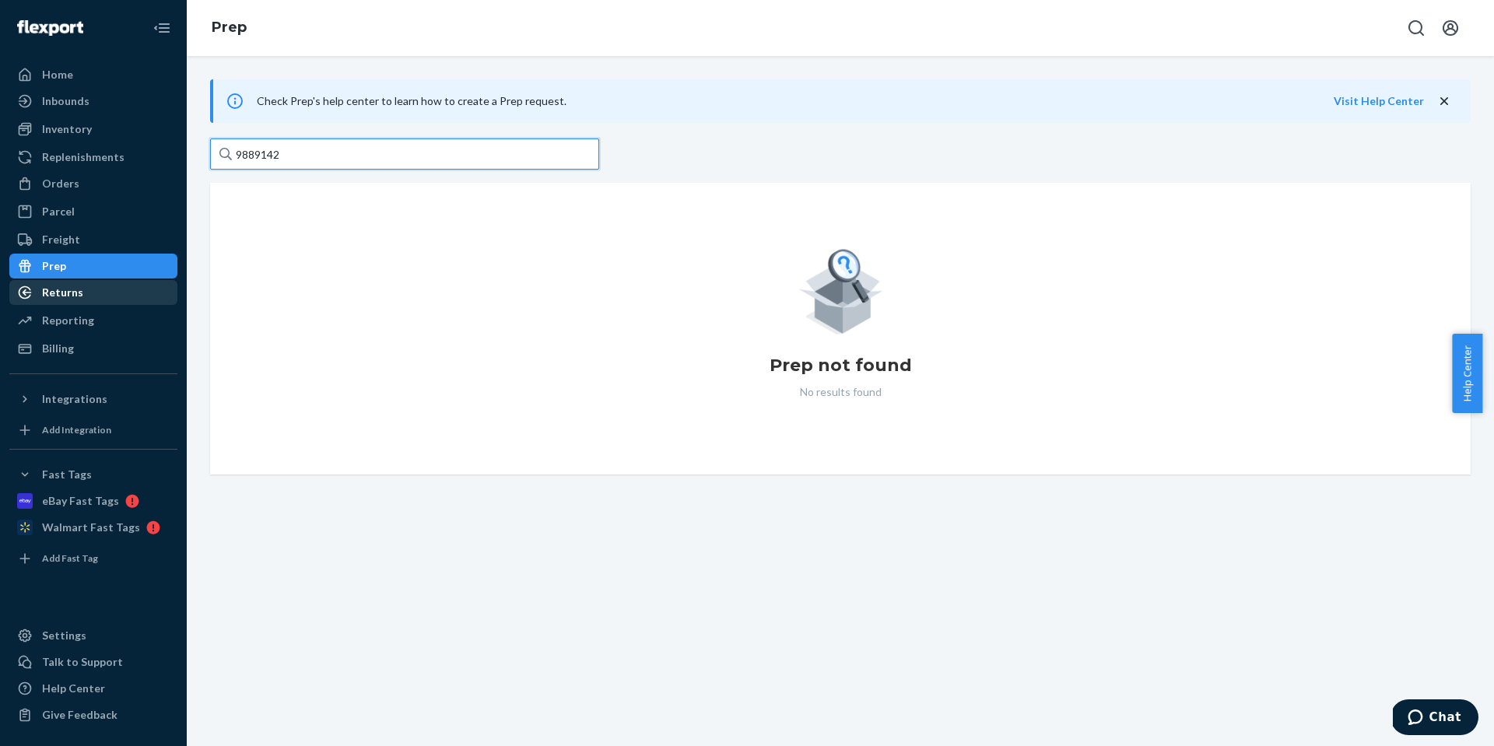
type input "9889142"
click at [101, 296] on div "Returns" at bounding box center [93, 293] width 165 height 22
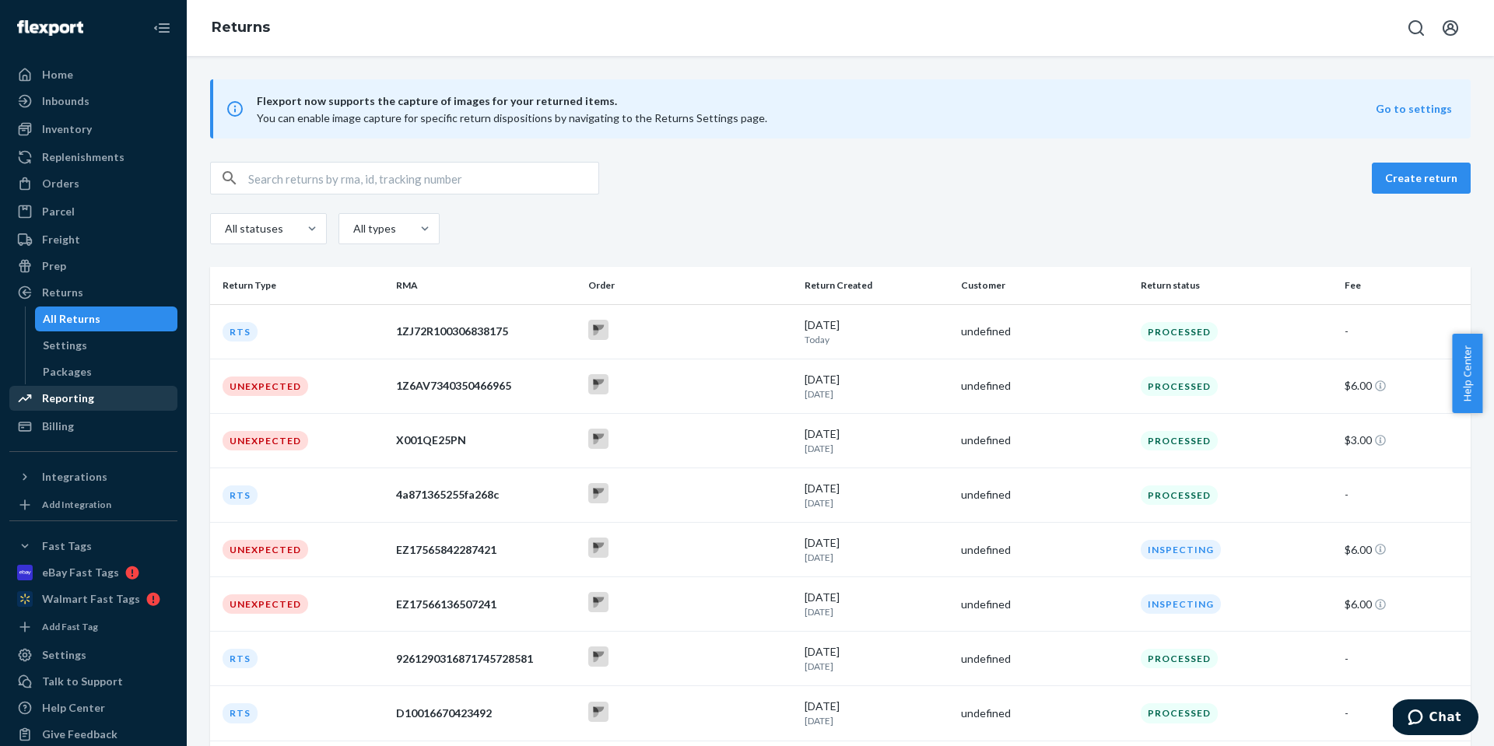
click at [86, 402] on div "Reporting" at bounding box center [68, 399] width 52 height 16
